Goal: Task Accomplishment & Management: Use online tool/utility

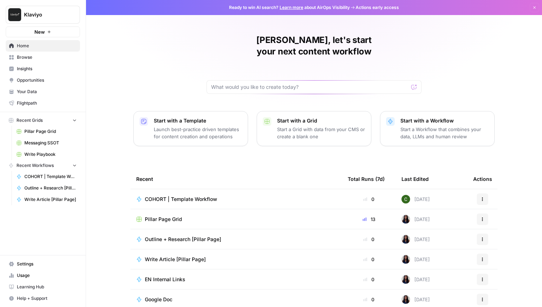
click at [48, 62] on link "Browse" at bounding box center [43, 57] width 74 height 11
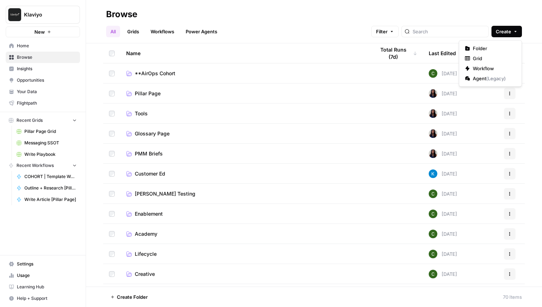
click at [512, 30] on button "Create" at bounding box center [507, 31] width 30 height 11
click at [491, 47] on span "Folder" at bounding box center [493, 48] width 40 height 7
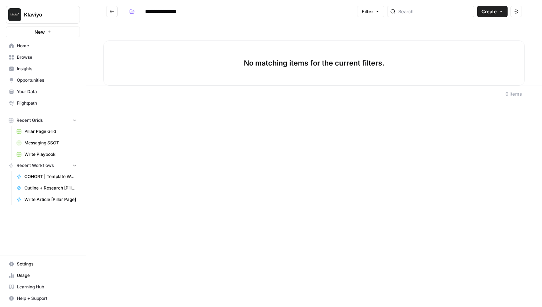
type input "**********"
click at [131, 9] on icon "button" at bounding box center [132, 11] width 4 height 4
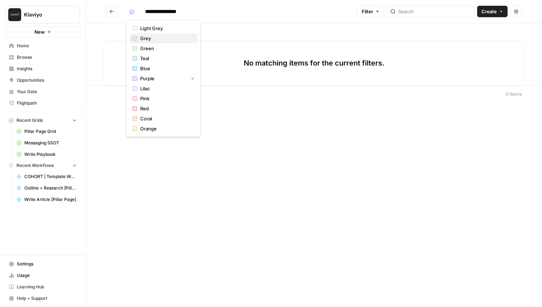
click at [140, 37] on span "Grey" at bounding box center [166, 38] width 52 height 7
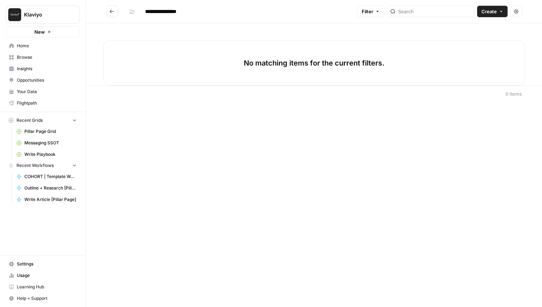
click at [153, 146] on div "**********" at bounding box center [314, 153] width 456 height 307
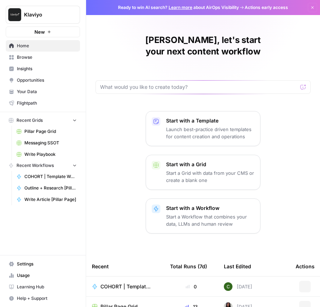
click at [58, 12] on span "Klaviyo" at bounding box center [45, 14] width 43 height 7
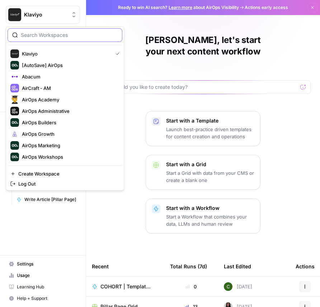
click at [46, 35] on input "search" at bounding box center [69, 35] width 97 height 7
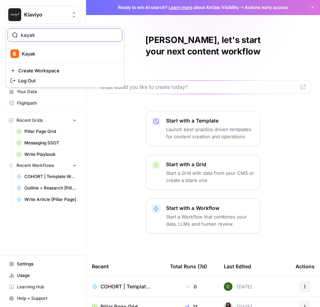
type input "kayak"
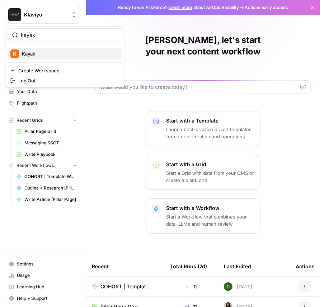
click at [50, 51] on span "Kayak" at bounding box center [69, 53] width 95 height 7
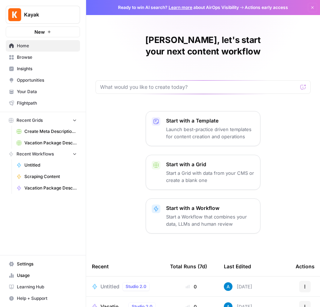
click at [38, 60] on span "Browse" at bounding box center [47, 57] width 60 height 6
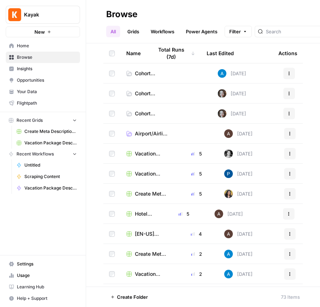
click at [141, 114] on span "Cohort Exercises - Session 1" at bounding box center [146, 113] width 23 height 7
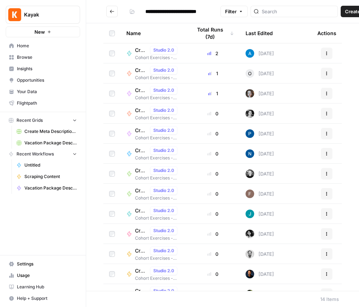
click at [138, 51] on span "Create Meta Description (Andrea)" at bounding box center [141, 50] width 12 height 7
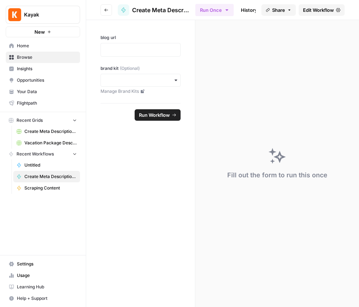
click at [315, 9] on span "Edit Workflow" at bounding box center [318, 9] width 31 height 7
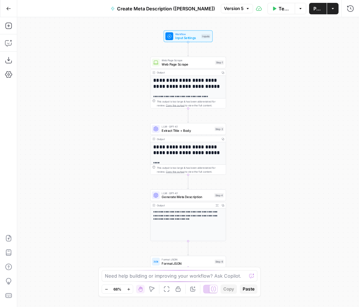
click at [176, 129] on span "Extract Title + Body" at bounding box center [186, 130] width 51 height 5
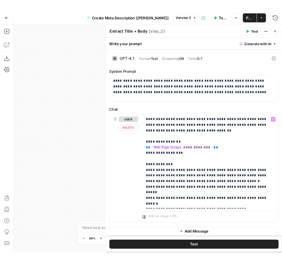
scroll to position [4, 0]
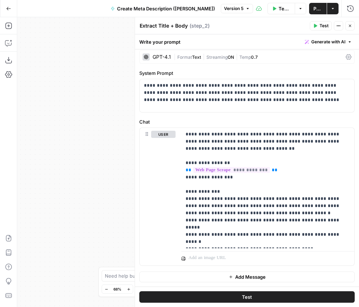
click at [320, 26] on icon "button" at bounding box center [350, 26] width 4 height 4
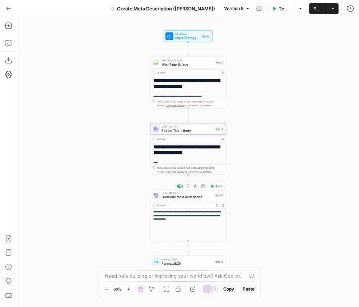
click at [199, 198] on span "Generate Meta Description" at bounding box center [186, 197] width 51 height 5
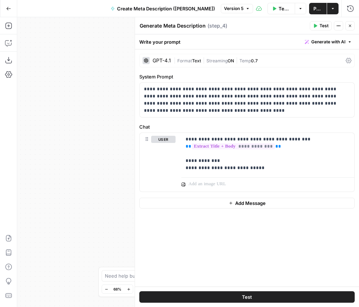
click at [320, 24] on button "Close" at bounding box center [349, 25] width 9 height 9
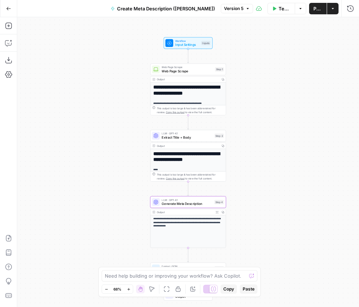
drag, startPoint x: 266, startPoint y: 105, endPoint x: 266, endPoint y: 113, distance: 7.2
click at [266, 113] on div "**********" at bounding box center [188, 162] width 342 height 290
click at [195, 73] on span "Web Page Scrape" at bounding box center [186, 71] width 51 height 5
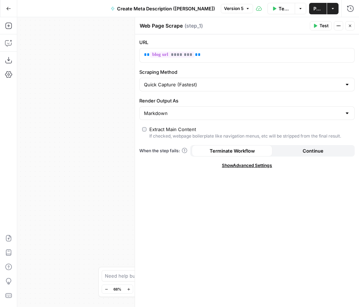
click at [320, 27] on icon "button" at bounding box center [350, 26] width 3 height 3
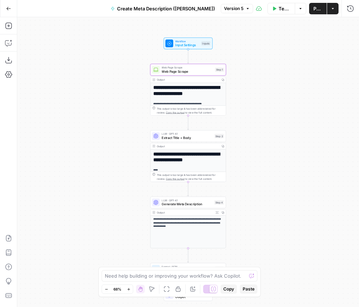
click at [278, 9] on span "Test Data" at bounding box center [284, 8] width 12 height 7
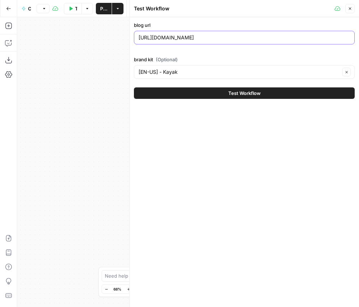
click at [221, 38] on input "https://www.airops.com/blog/new-content-era-cmo-series" at bounding box center [243, 37] width 211 height 7
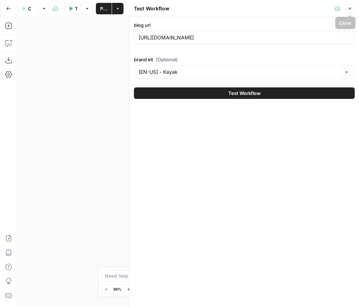
click at [320, 5] on button "Close" at bounding box center [349, 8] width 9 height 9
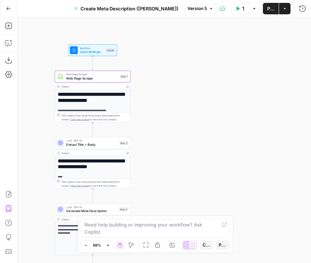
drag, startPoint x: 122, startPoint y: 121, endPoint x: 37, endPoint y: 116, distance: 85.9
click at [37, 116] on div "**********" at bounding box center [163, 140] width 293 height 246
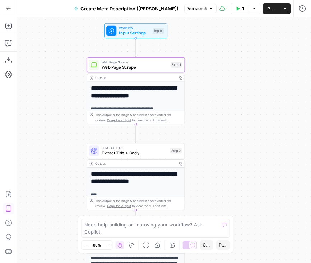
drag, startPoint x: 185, startPoint y: 101, endPoint x: 224, endPoint y: 101, distance: 39.1
click at [224, 101] on div "**********" at bounding box center [163, 140] width 293 height 246
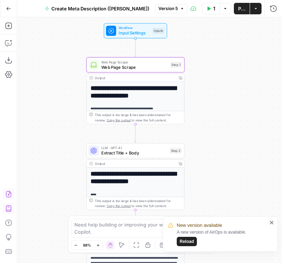
click at [190, 242] on span "Reload" at bounding box center [186, 242] width 14 height 6
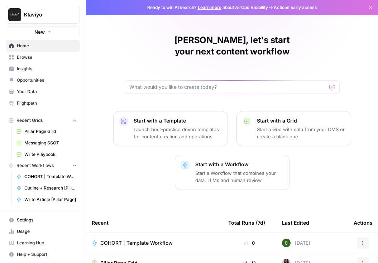
click at [43, 90] on span "Your Data" at bounding box center [47, 92] width 60 height 6
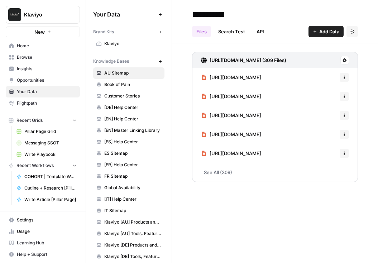
click at [161, 29] on button "New" at bounding box center [160, 32] width 9 height 9
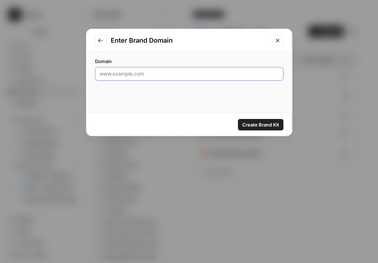
click at [162, 74] on input "Domain" at bounding box center [189, 73] width 179 height 7
type input "www.airops.com"
click at [268, 125] on span "Create Brand Kit" at bounding box center [260, 124] width 37 height 7
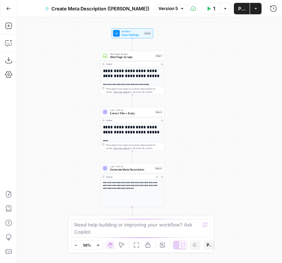
drag, startPoint x: 199, startPoint y: 91, endPoint x: 183, endPoint y: 91, distance: 16.9
click at [182, 91] on div "**********" at bounding box center [149, 140] width 264 height 246
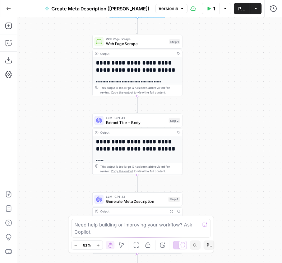
drag, startPoint x: 183, startPoint y: 90, endPoint x: 208, endPoint y: 90, distance: 25.1
click at [208, 90] on div "**********" at bounding box center [149, 140] width 264 height 246
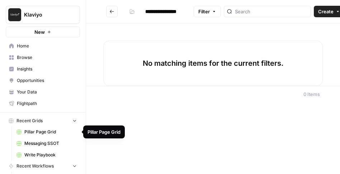
click at [49, 132] on span "Pillar Page Grid" at bounding box center [50, 131] width 52 height 6
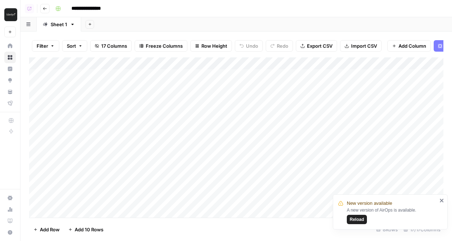
click at [246, 144] on span "Reload" at bounding box center [356, 219] width 14 height 6
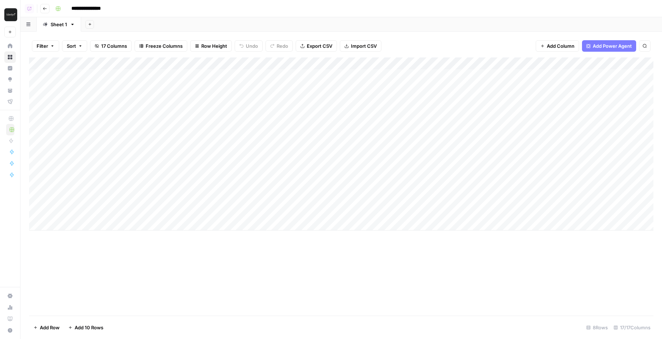
click at [36, 78] on div "Add Column" at bounding box center [341, 143] width 624 height 173
click at [109, 80] on div "Add Column" at bounding box center [341, 143] width 624 height 173
click at [98, 61] on div "Add Column" at bounding box center [341, 143] width 624 height 173
click at [102, 62] on div at bounding box center [106, 64] width 104 height 14
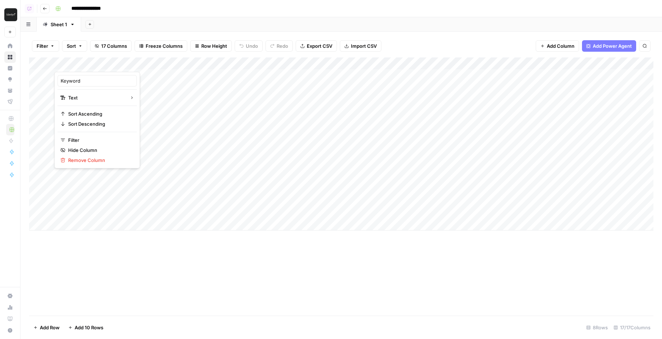
click at [154, 241] on div "Add Column" at bounding box center [341, 186] width 624 height 258
click at [270, 64] on div "Add Column" at bounding box center [341, 143] width 624 height 173
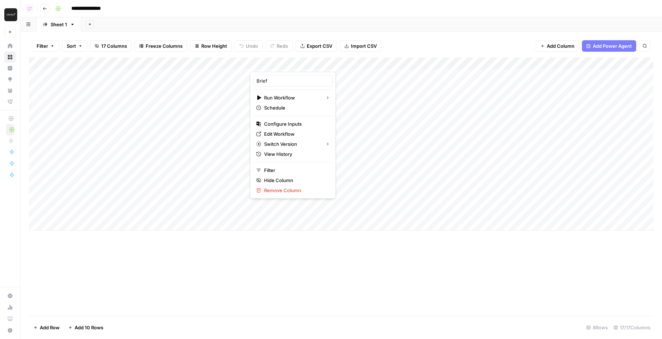
click at [250, 241] on div "Add Column" at bounding box center [341, 186] width 624 height 258
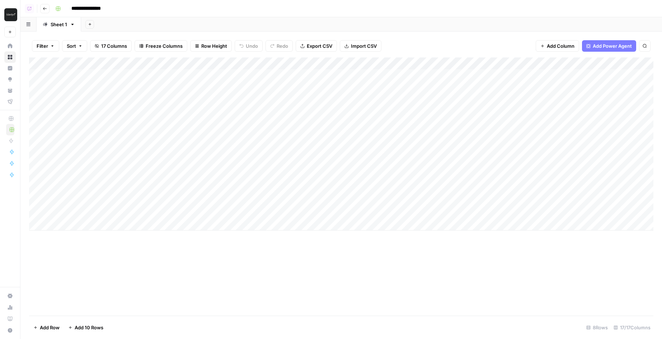
click at [272, 62] on div "Add Column" at bounding box center [341, 143] width 624 height 173
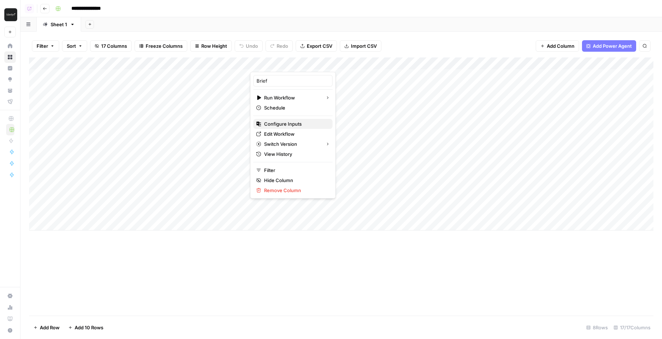
click at [270, 121] on span "Configure Inputs" at bounding box center [295, 123] width 63 height 7
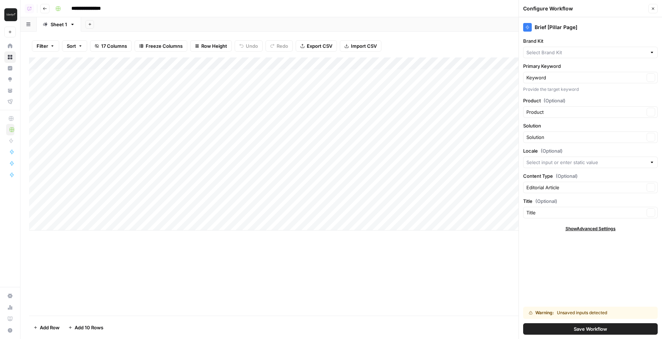
type input "Klaviyo"
drag, startPoint x: 562, startPoint y: 66, endPoint x: 524, endPoint y: 65, distance: 38.4
click at [451, 65] on label "Primary Keyword" at bounding box center [590, 65] width 135 height 7
click at [451, 66] on label "Primary Keyword" at bounding box center [590, 65] width 135 height 7
click at [451, 74] on input "Keyword" at bounding box center [585, 77] width 118 height 7
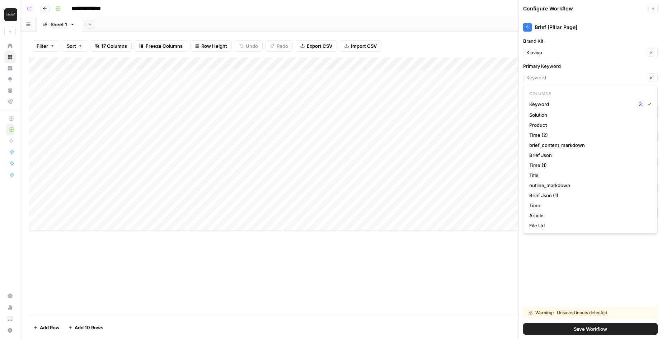
type input "Keyword"
click at [451, 35] on div "Brief [Pillar Page] Brand Kit Klaviyo Clear Primary Keyword Keyword Clear Provi…" at bounding box center [590, 177] width 143 height 321
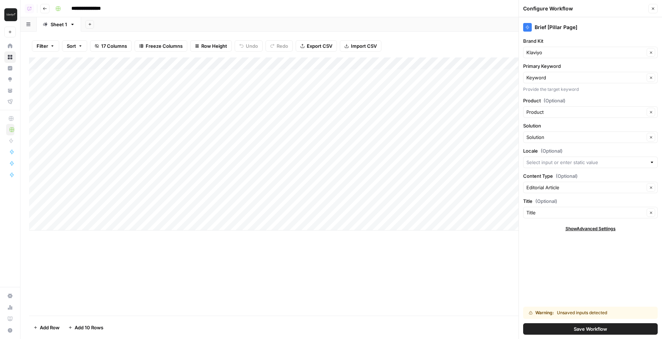
click at [451, 10] on icon "button" at bounding box center [653, 8] width 4 height 4
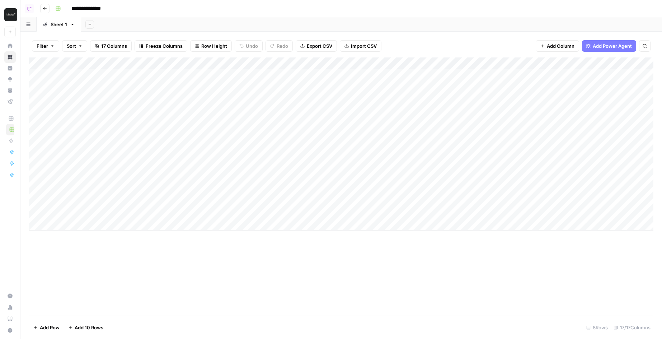
click at [279, 62] on div "Add Column" at bounding box center [341, 143] width 624 height 173
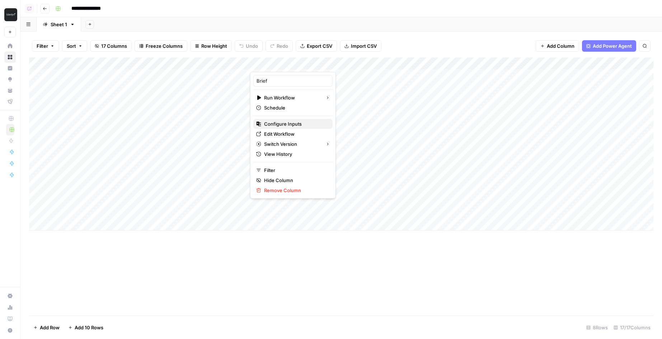
click at [282, 123] on span "Configure Inputs" at bounding box center [295, 123] width 63 height 7
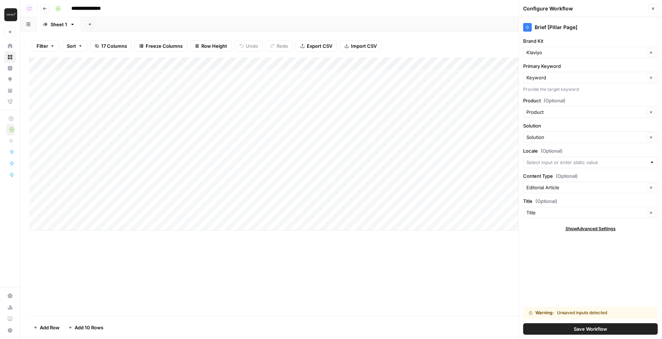
click at [451, 8] on icon "button" at bounding box center [653, 8] width 4 height 4
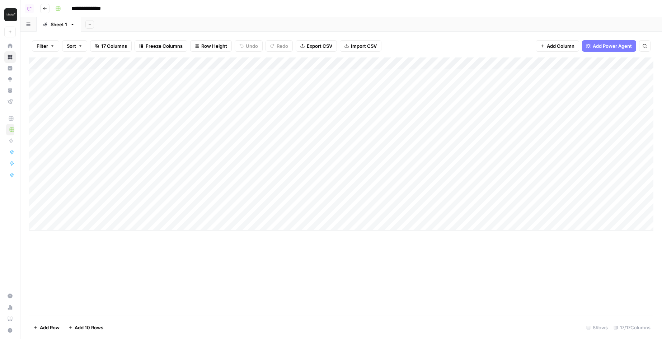
click at [319, 241] on div "Add Column" at bounding box center [341, 186] width 624 height 258
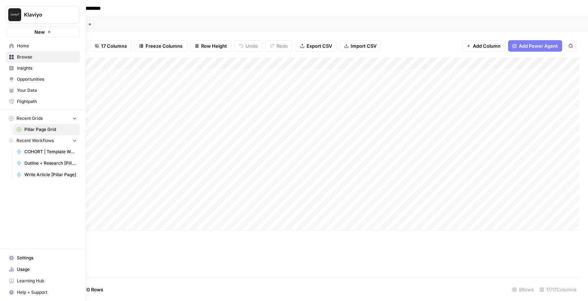
click at [24, 44] on span "Home" at bounding box center [47, 46] width 60 height 6
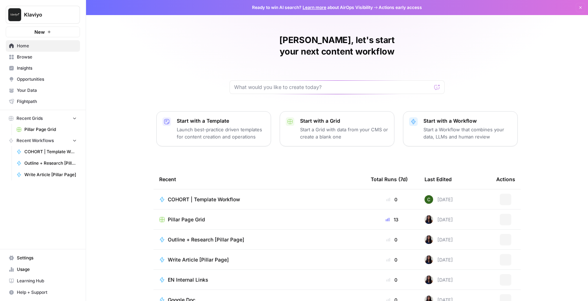
click at [25, 57] on span "Browse" at bounding box center [47, 57] width 60 height 6
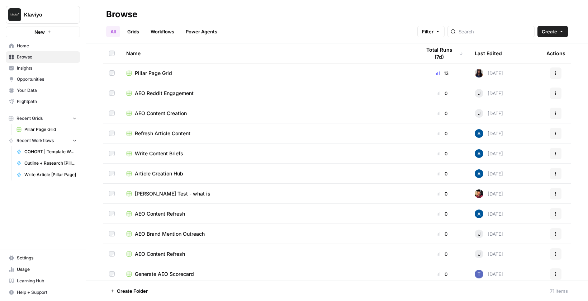
scroll to position [302, 0]
click at [134, 29] on link "Grids" at bounding box center [133, 31] width 20 height 11
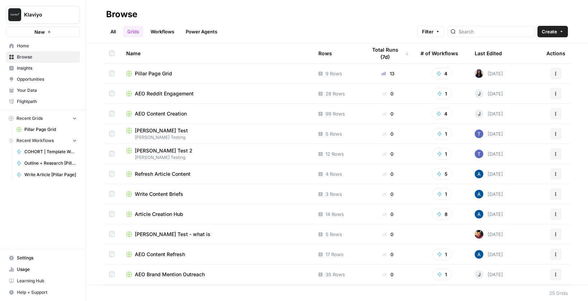
click at [169, 37] on link "Workflows" at bounding box center [162, 31] width 32 height 11
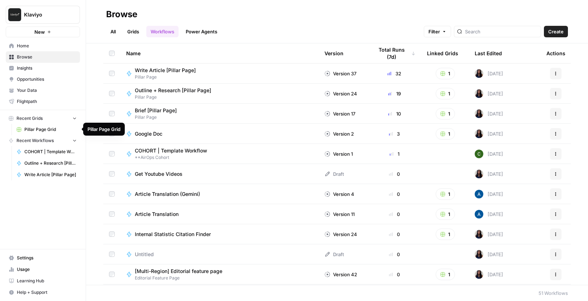
click at [42, 130] on span "Pillar Page Grid" at bounding box center [50, 129] width 52 height 6
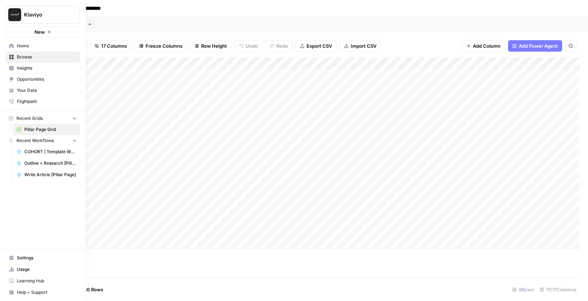
click at [28, 56] on span "Browse" at bounding box center [47, 57] width 60 height 6
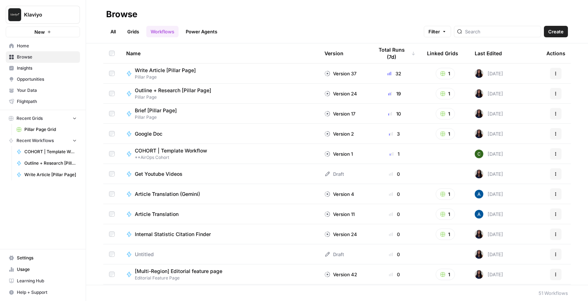
click at [33, 49] on link "Home" at bounding box center [43, 45] width 74 height 11
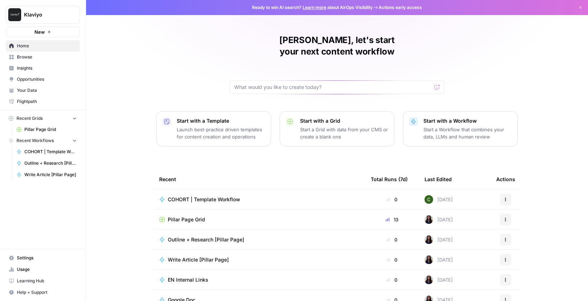
click at [52, 59] on span "Browse" at bounding box center [47, 57] width 60 height 6
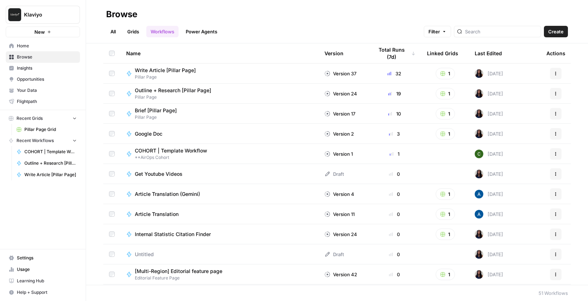
click at [134, 27] on link "Grids" at bounding box center [133, 31] width 20 height 11
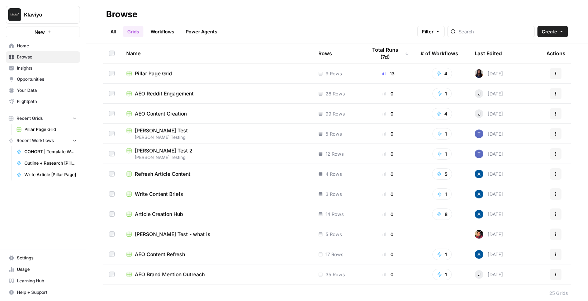
click at [167, 192] on span "Write Content Briefs" at bounding box center [159, 193] width 48 height 7
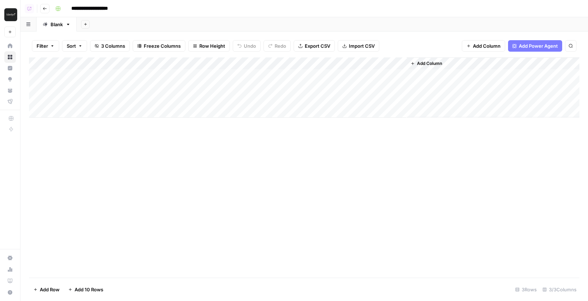
click at [272, 155] on div "Add Column" at bounding box center [304, 167] width 551 height 220
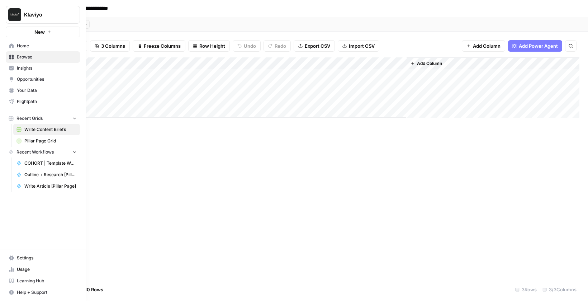
click at [40, 57] on span "Browse" at bounding box center [47, 57] width 60 height 6
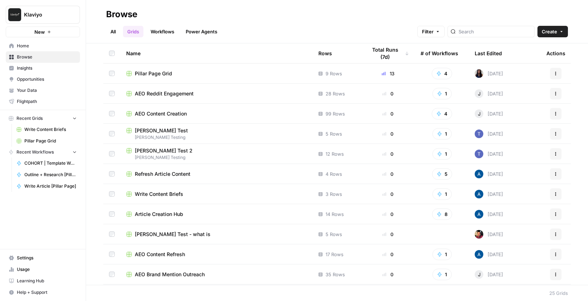
click at [152, 75] on span "Pillar Page Grid" at bounding box center [153, 73] width 37 height 7
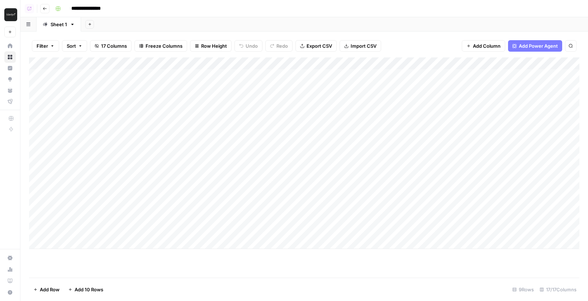
click at [414, 32] on div "Filter Sort 17 Columns Freeze Columns Row Height Undo Redo Export CSV Import CS…" at bounding box center [304, 166] width 568 height 269
click at [235, 76] on div "Add Column" at bounding box center [304, 153] width 551 height 192
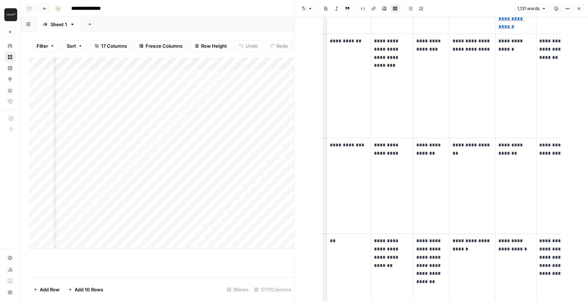
scroll to position [778, 0]
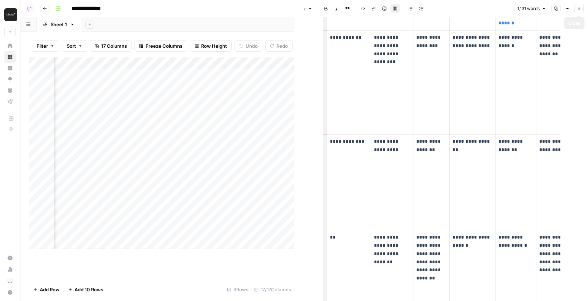
click at [451, 9] on icon "button" at bounding box center [579, 8] width 4 height 4
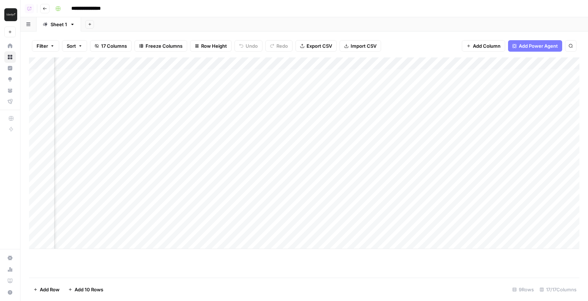
click at [428, 34] on div "Filter Sort 17 Columns Freeze Columns Row Height Undo Redo Export CSV Import CS…" at bounding box center [304, 166] width 568 height 269
click at [349, 22] on div "Add Sheet" at bounding box center [334, 24] width 507 height 14
click at [220, 18] on div "Add Sheet" at bounding box center [334, 24] width 507 height 14
click at [191, 23] on div "Add Sheet" at bounding box center [334, 24] width 507 height 14
click at [451, 21] on div "Add Sheet" at bounding box center [334, 24] width 507 height 14
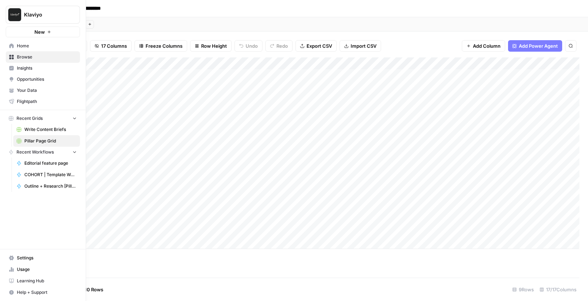
click at [10, 47] on icon at bounding box center [11, 45] width 5 height 5
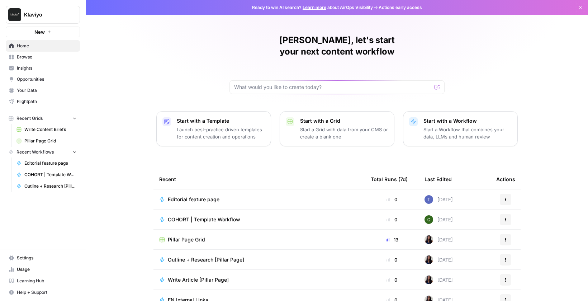
click at [14, 57] on link "Browse" at bounding box center [43, 56] width 74 height 11
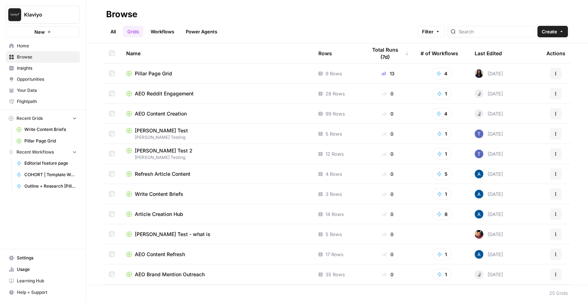
click at [451, 33] on button "Create" at bounding box center [553, 31] width 30 height 11
click at [451, 20] on div "All Grids Workflows Power Agents Filter Create" at bounding box center [337, 28] width 462 height 17
click at [114, 30] on link "All" at bounding box center [113, 31] width 14 height 11
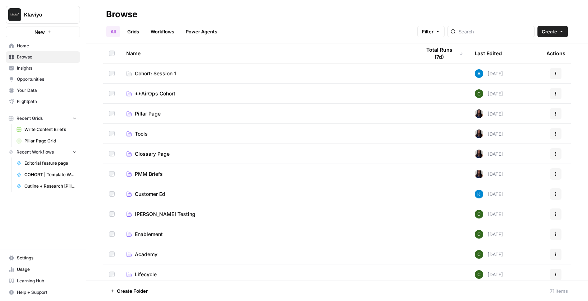
click at [151, 76] on span "Cohort: Session 1" at bounding box center [155, 73] width 41 height 7
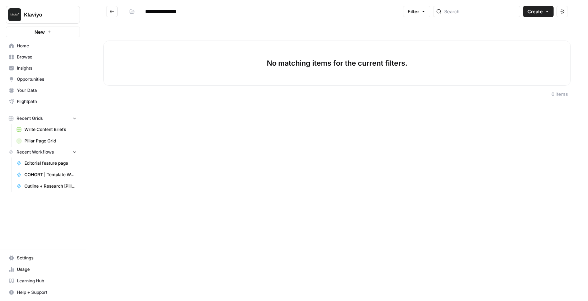
click at [451, 11] on span "Create" at bounding box center [535, 11] width 15 height 7
click at [451, 38] on span "Workflow" at bounding box center [525, 38] width 40 height 7
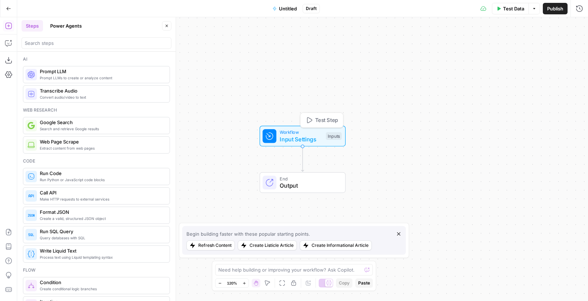
click at [290, 138] on span "Input Settings" at bounding box center [301, 139] width 43 height 9
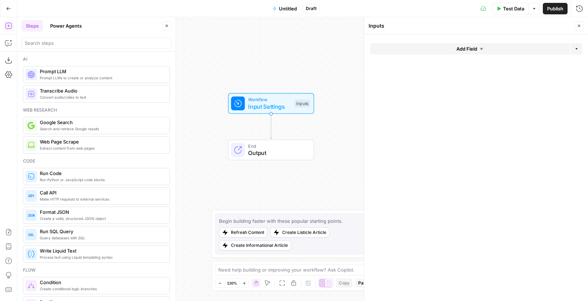
drag, startPoint x: 248, startPoint y: 158, endPoint x: 216, endPoint y: 126, distance: 45.4
click at [216, 126] on div "Workflow Input Settings Inputs End Output" at bounding box center [302, 159] width 571 height 284
click at [419, 50] on button "Add Field" at bounding box center [470, 48] width 200 height 11
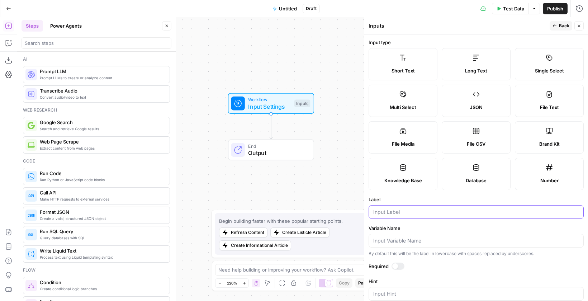
click at [394, 212] on input "Label" at bounding box center [476, 211] width 206 height 7
type input "U"
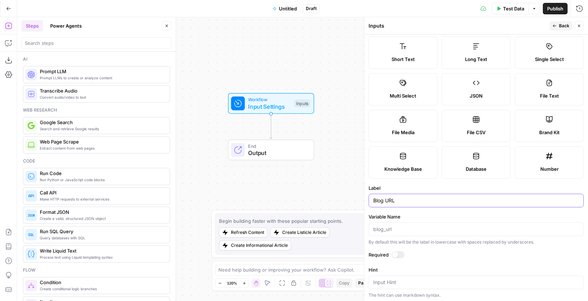
scroll to position [19, 0]
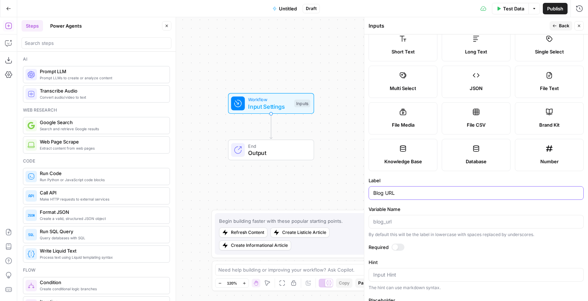
type input "Blog URL"
click at [451, 27] on span "Back" at bounding box center [564, 26] width 10 height 6
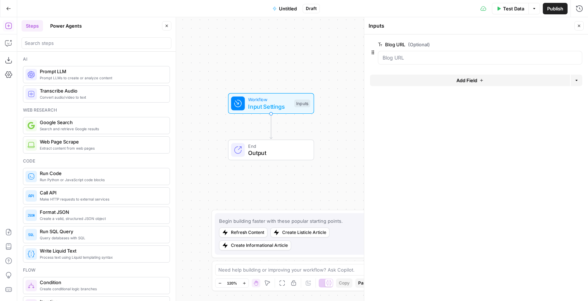
click at [451, 79] on span "Add Field" at bounding box center [467, 80] width 21 height 7
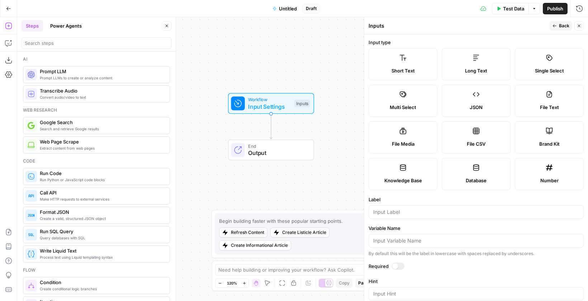
click at [451, 143] on span "Brand Kit" at bounding box center [550, 143] width 20 height 7
click at [410, 214] on input "Label" at bounding box center [476, 211] width 206 height 7
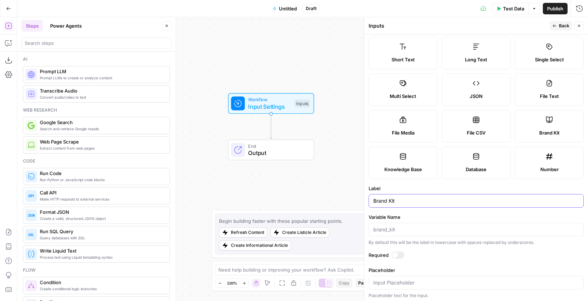
type input "Brand Kit"
click at [387, 186] on label "Label" at bounding box center [476, 188] width 215 height 7
click at [387, 197] on input "Brand Kit" at bounding box center [476, 200] width 206 height 7
click at [451, 27] on span "Back" at bounding box center [564, 26] width 10 height 6
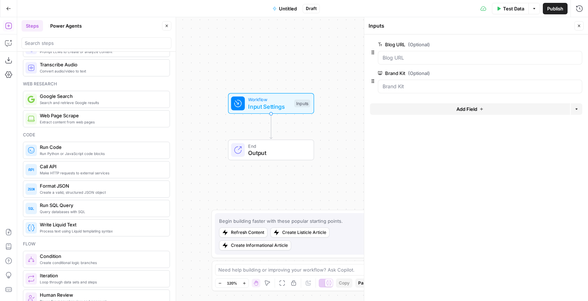
scroll to position [0, 0]
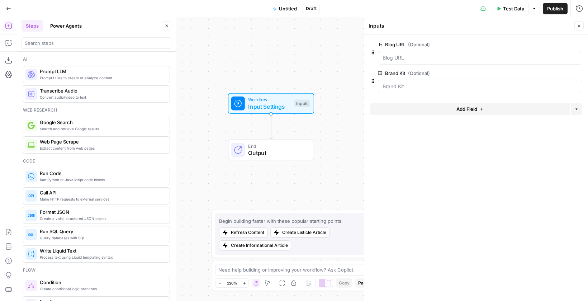
click at [144, 27] on div "Steps Power Agents" at bounding box center [91, 25] width 138 height 11
click at [451, 27] on div "Inputs" at bounding box center [471, 25] width 204 height 7
